Goal: Transaction & Acquisition: Purchase product/service

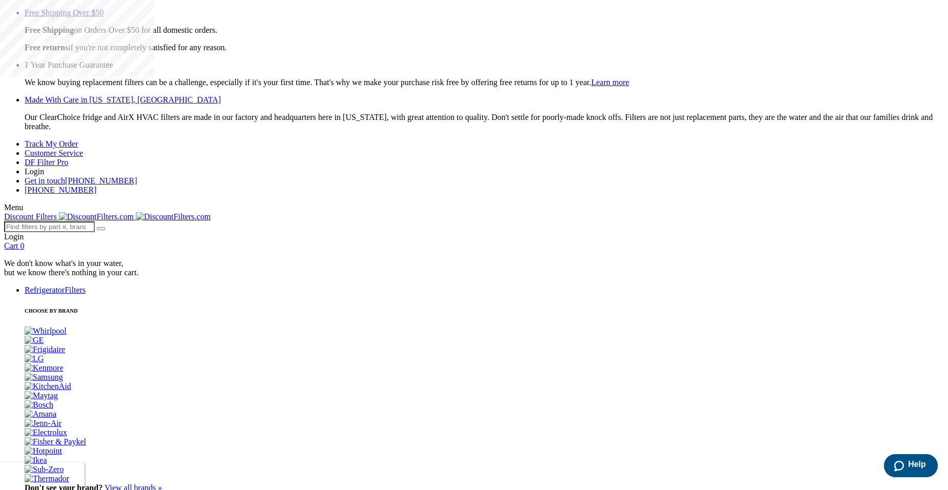
click at [95, 221] on input "search" at bounding box center [49, 226] width 91 height 11
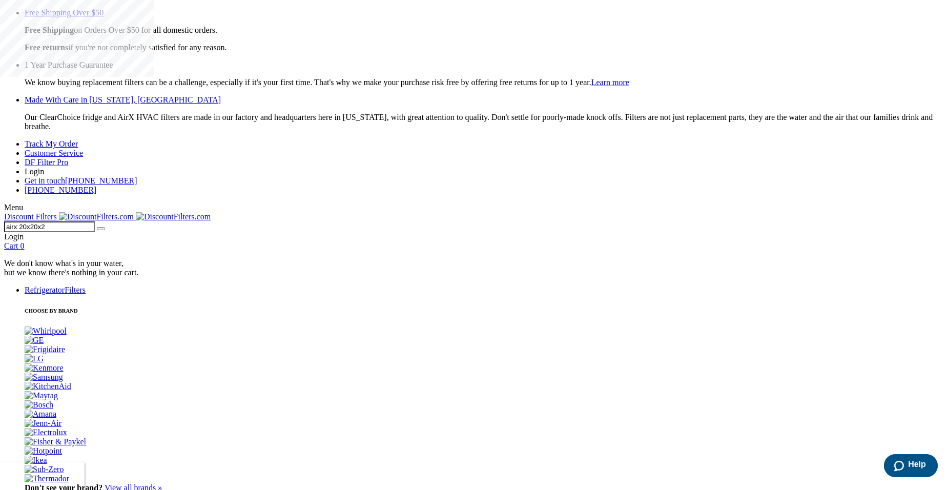
type input "airx 20x20x2"
click at [97, 227] on button at bounding box center [101, 228] width 8 height 3
click at [24, 232] on link "Login" at bounding box center [13, 236] width 19 height 9
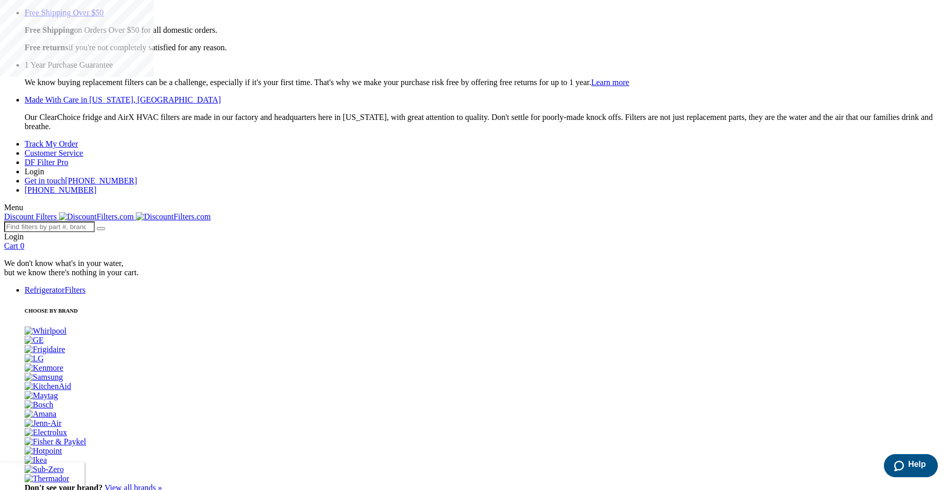
click at [24, 232] on link "Login" at bounding box center [13, 236] width 19 height 9
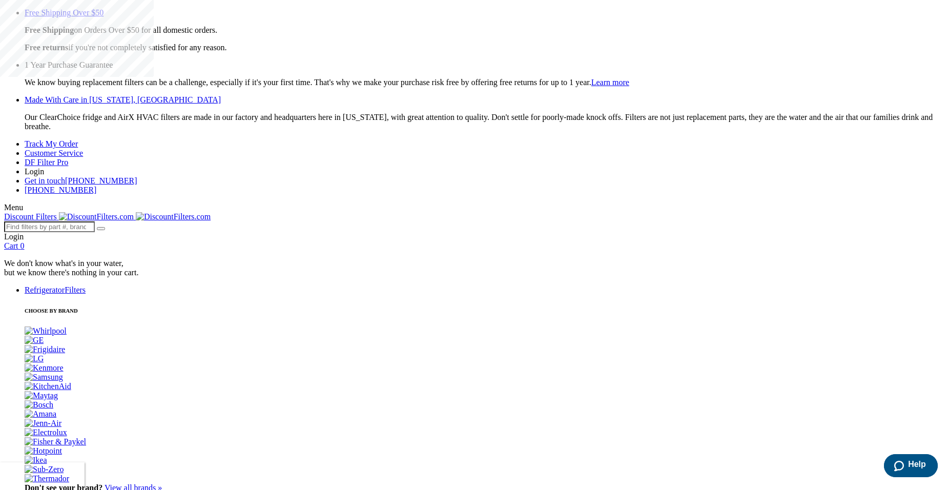
radio input "true"
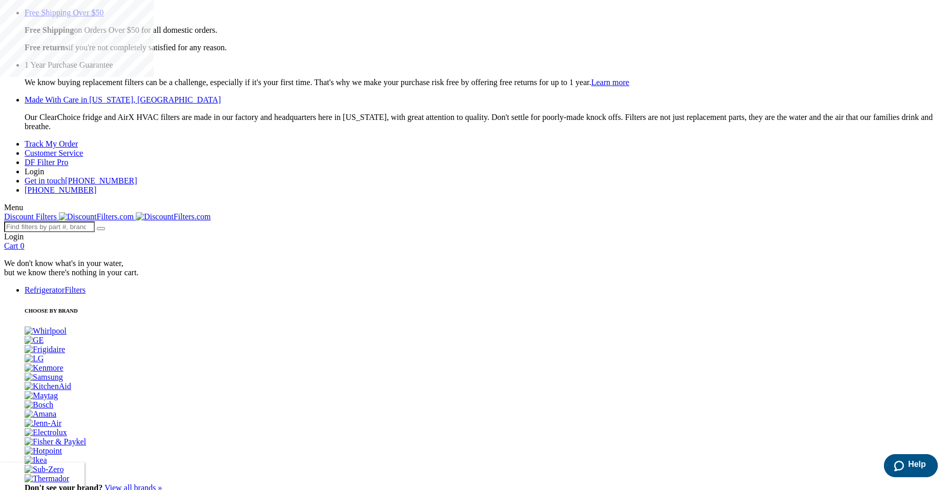
radio input "true"
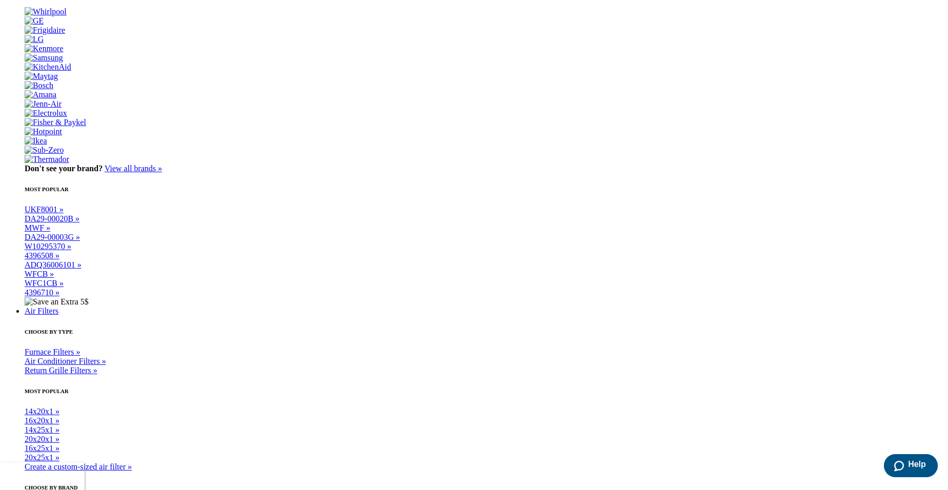
scroll to position [332, 0]
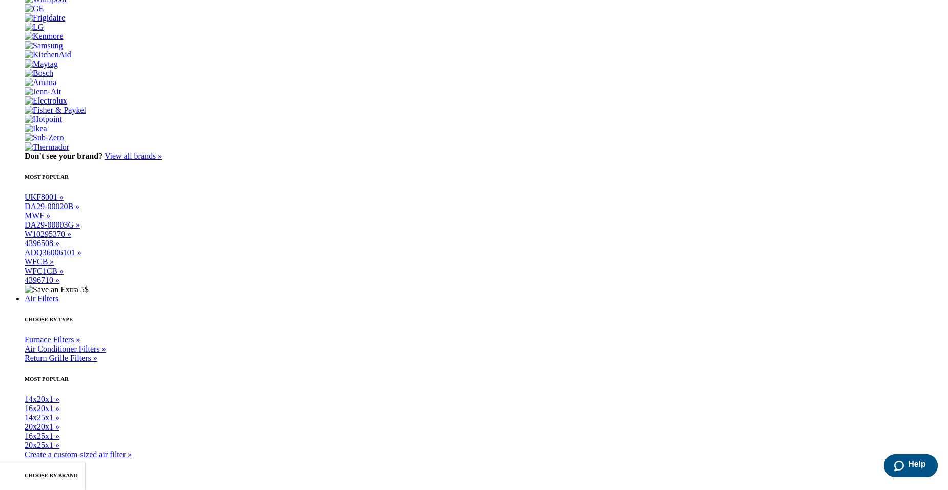
drag, startPoint x: 945, startPoint y: 164, endPoint x: 945, endPoint y: 175, distance: 11.3
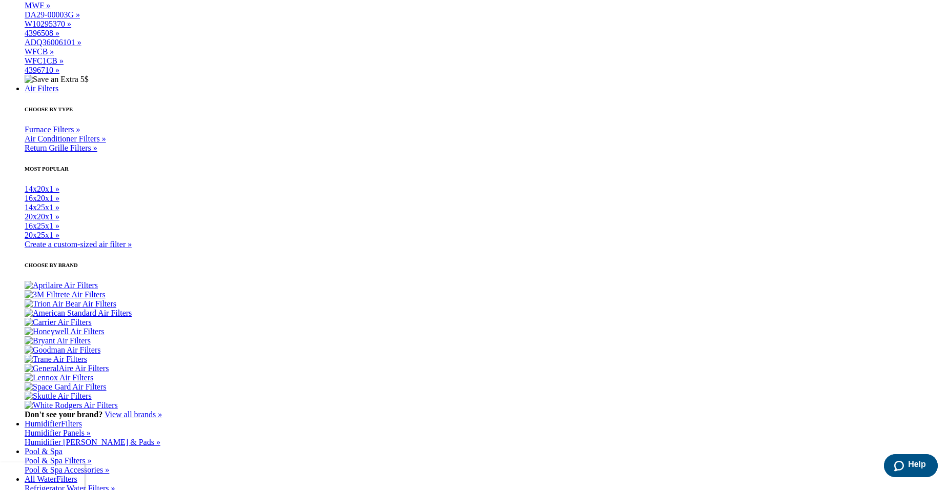
scroll to position [580, 0]
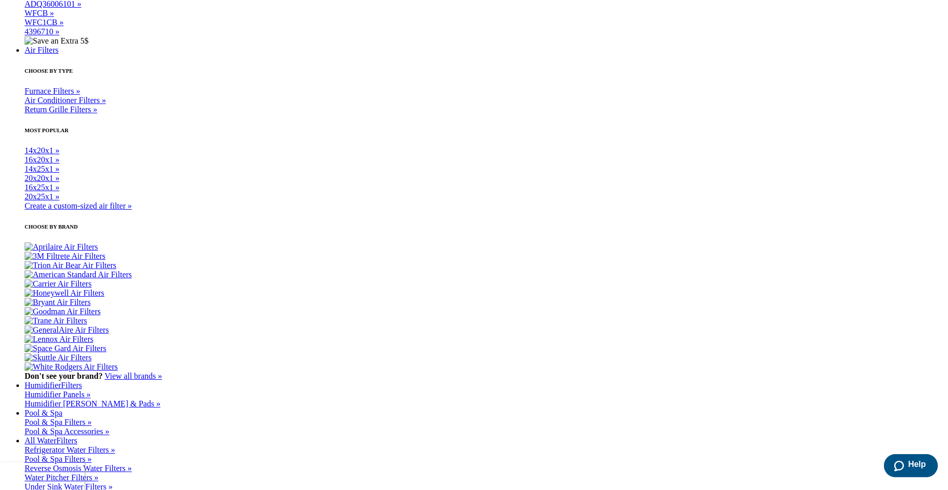
drag, startPoint x: 944, startPoint y: 207, endPoint x: 946, endPoint y: 235, distance: 28.3
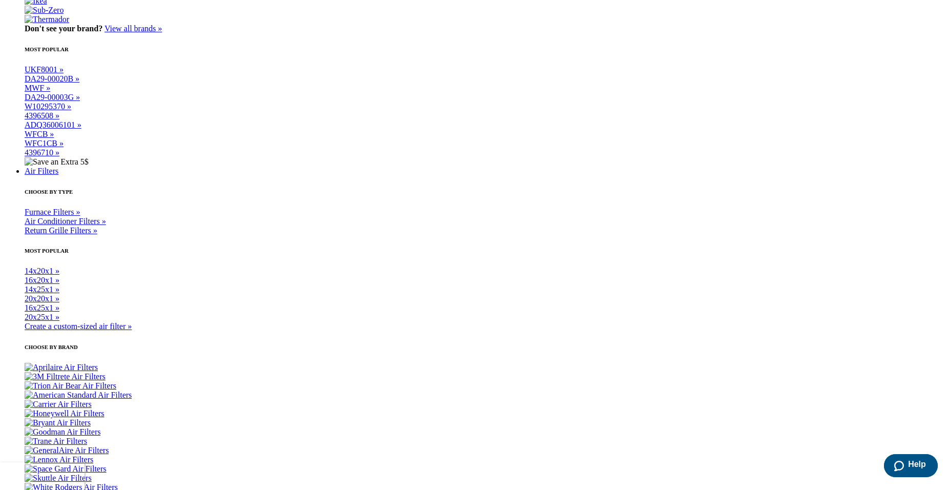
scroll to position [1611, 0]
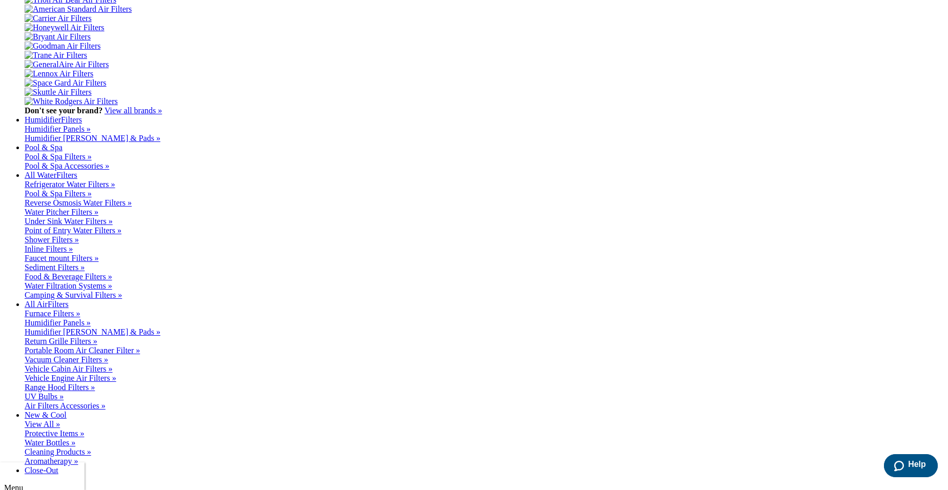
scroll to position [0, 0]
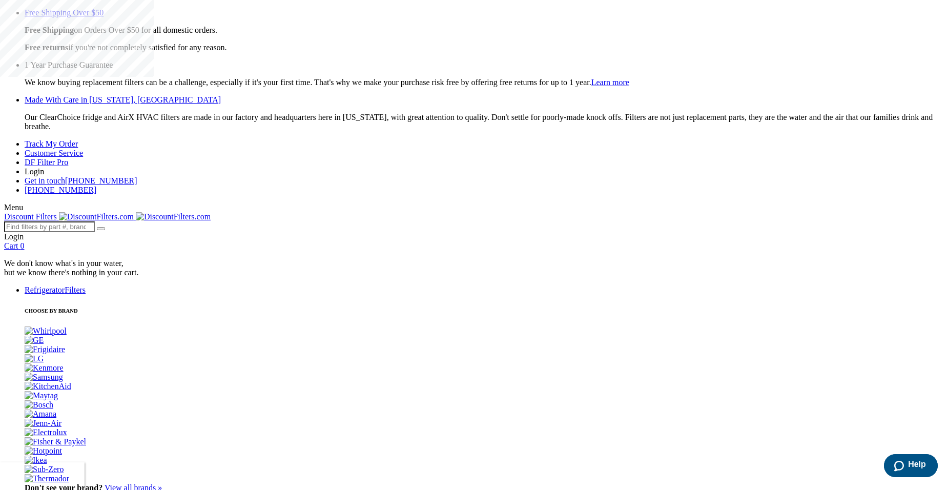
copy div "Friday"
